Goal: Information Seeking & Learning: Learn about a topic

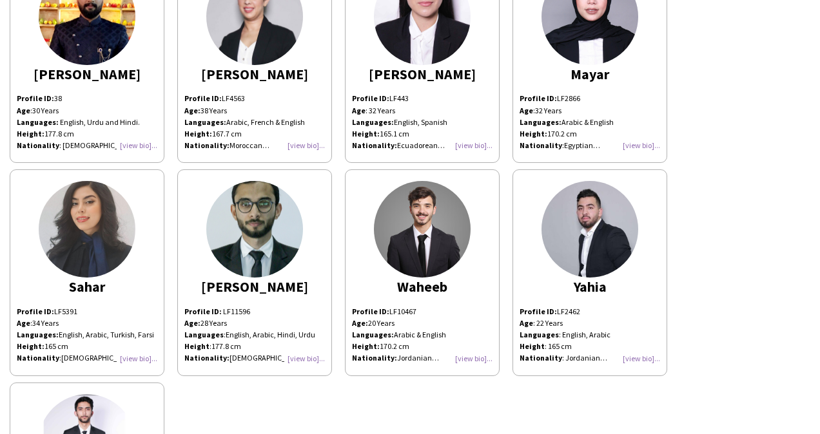
scroll to position [314, 0]
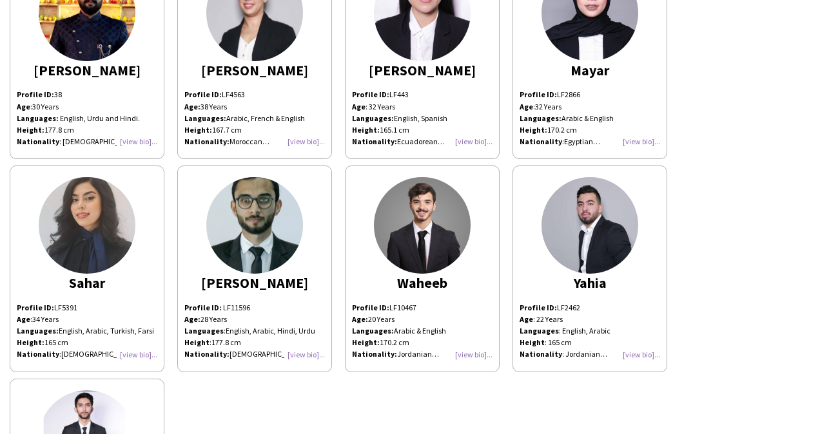
click at [639, 354] on div "Profile ID: LF2462 Age : 22 Years Languages : English, Arabic Height : 165 cm N…" at bounding box center [589, 331] width 140 height 59
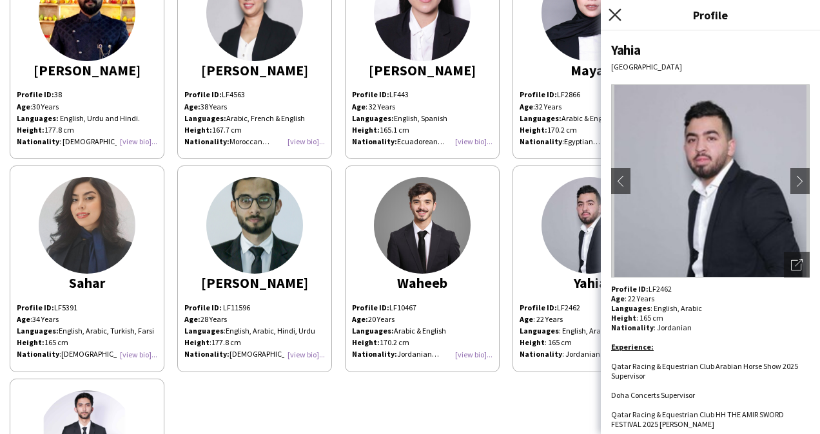
click at [615, 13] on icon at bounding box center [614, 14] width 12 height 12
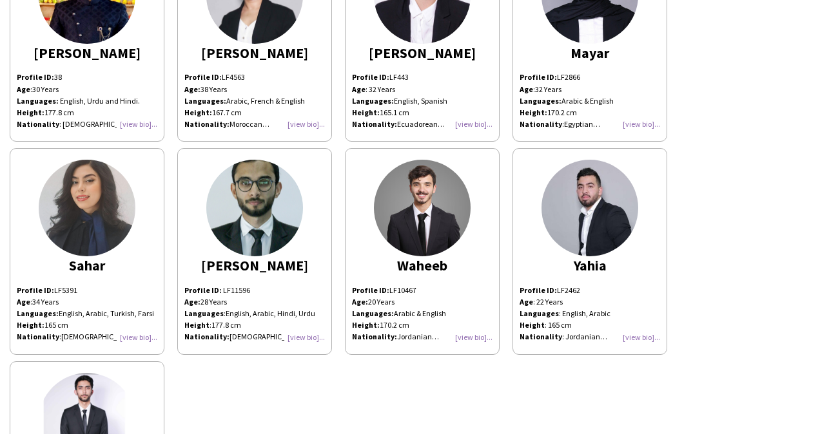
scroll to position [0, 0]
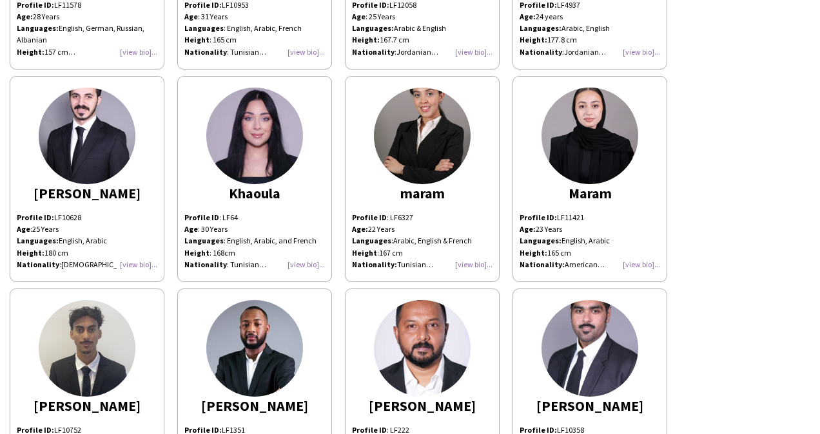
scroll to position [858, 0]
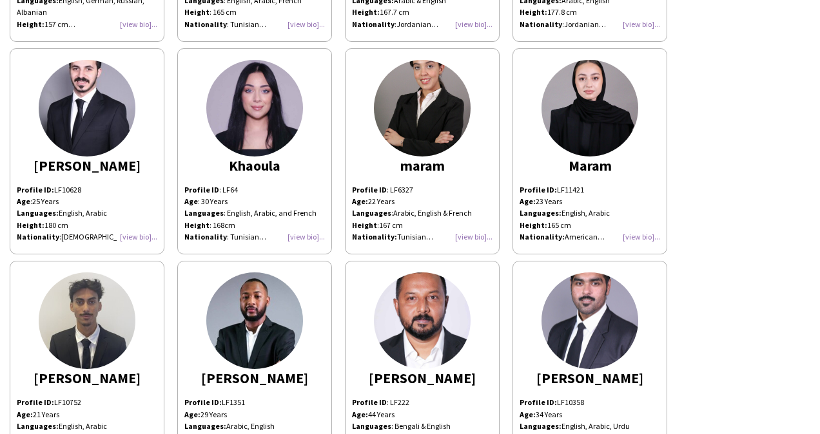
click at [139, 236] on div "Profile ID: LF10628 Age : [DEMOGRAPHIC_DATA] Years Languages: English, Arabic H…" at bounding box center [87, 213] width 140 height 59
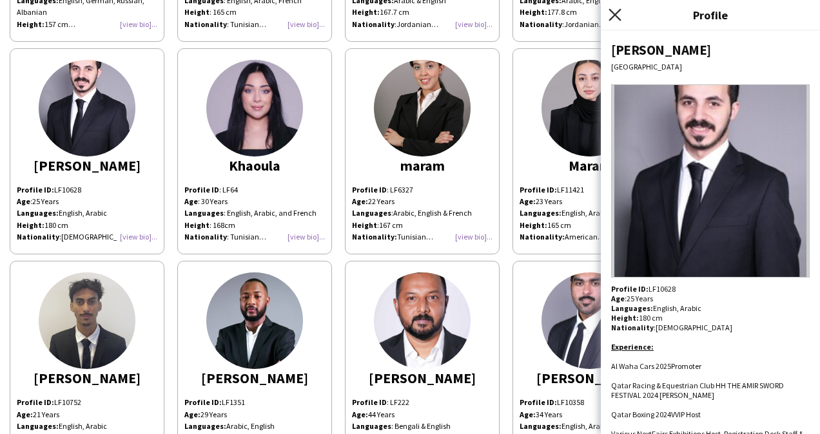
click at [613, 12] on icon "Close pop-in" at bounding box center [614, 14] width 12 height 12
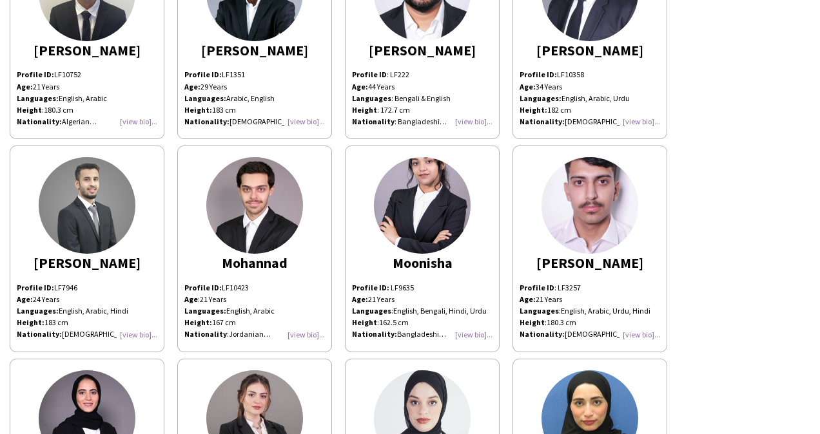
scroll to position [1192, 0]
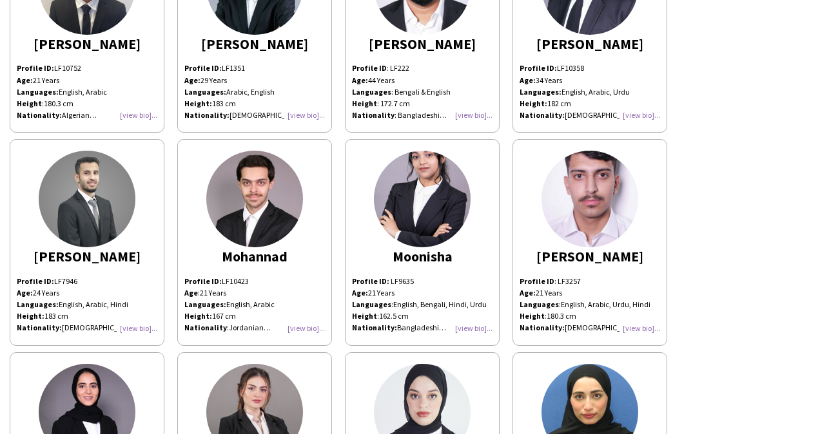
click at [140, 325] on div "Profile ID: LF7946 Age: [DEMOGRAPHIC_DATA] Years Languages: English, Arabic, Hi…" at bounding box center [87, 305] width 140 height 59
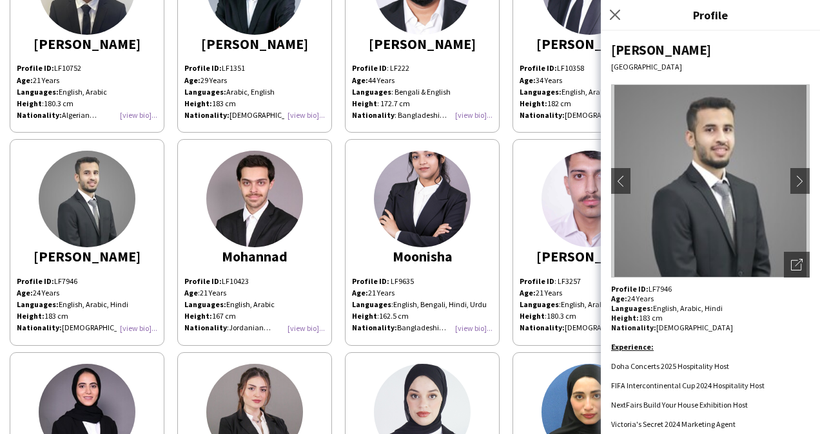
click at [298, 205] on img at bounding box center [254, 199] width 97 height 97
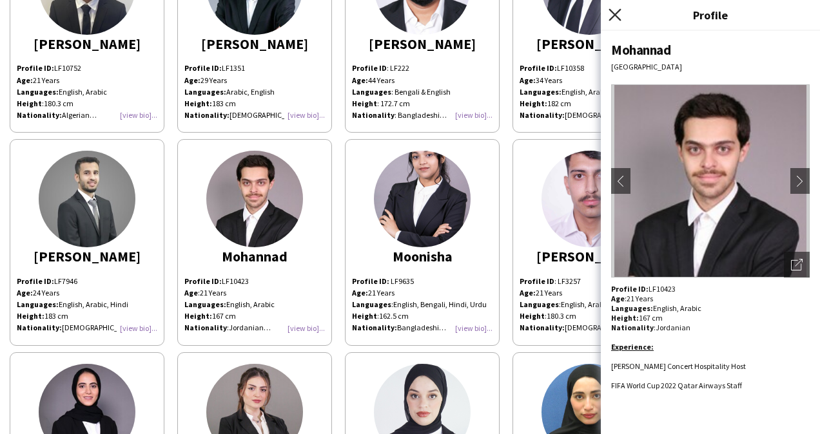
click at [608, 15] on icon "Close pop-in" at bounding box center [614, 14] width 12 height 12
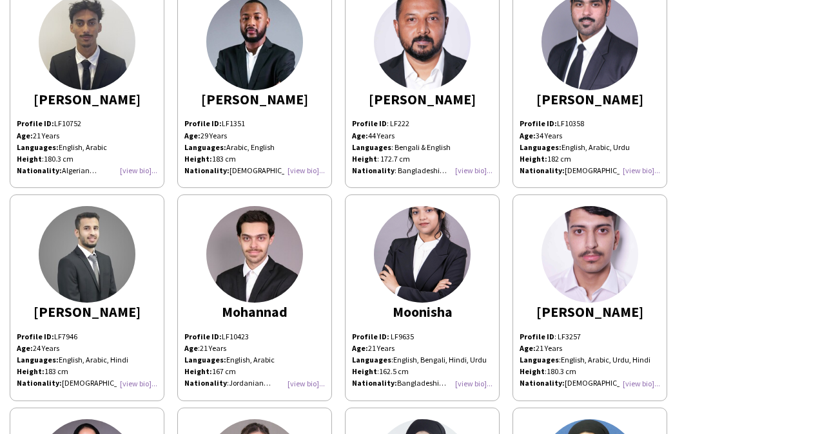
scroll to position [1166, 0]
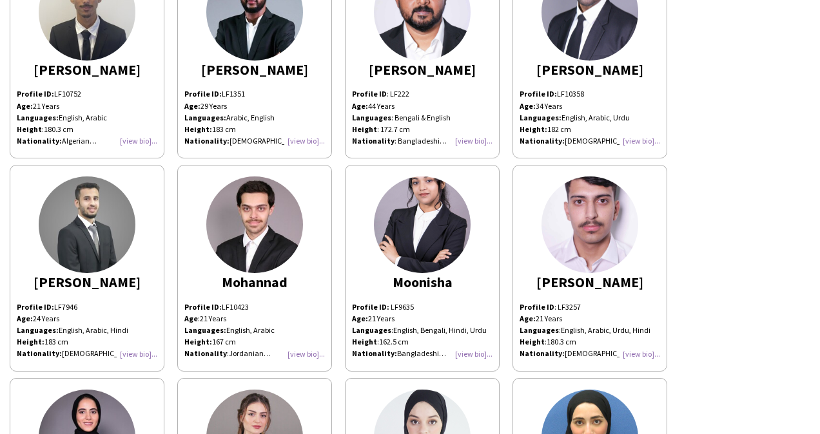
click at [137, 347] on div "Profile ID: LF7946 Age: [DEMOGRAPHIC_DATA] Years Languages: English, Arabic, Hi…" at bounding box center [87, 331] width 140 height 59
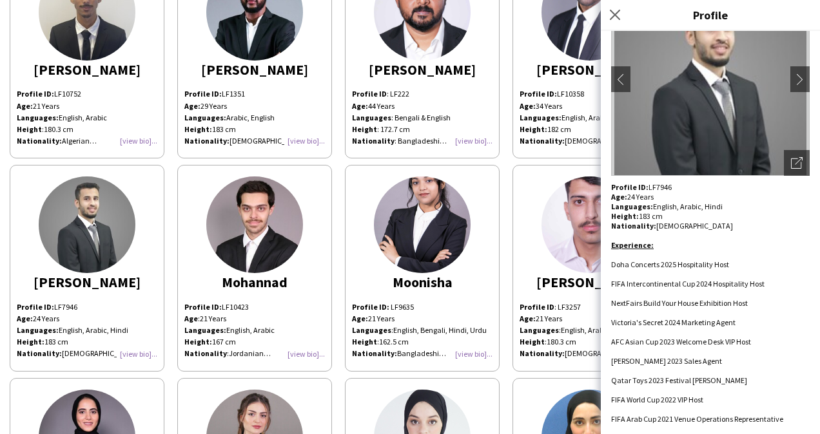
scroll to position [0, 0]
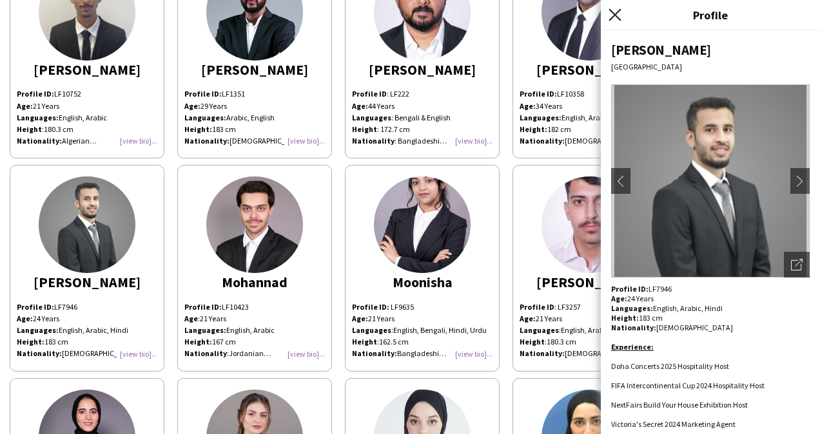
click at [620, 12] on icon "Close pop-in" at bounding box center [614, 14] width 12 height 12
